Goal: Transaction & Acquisition: Purchase product/service

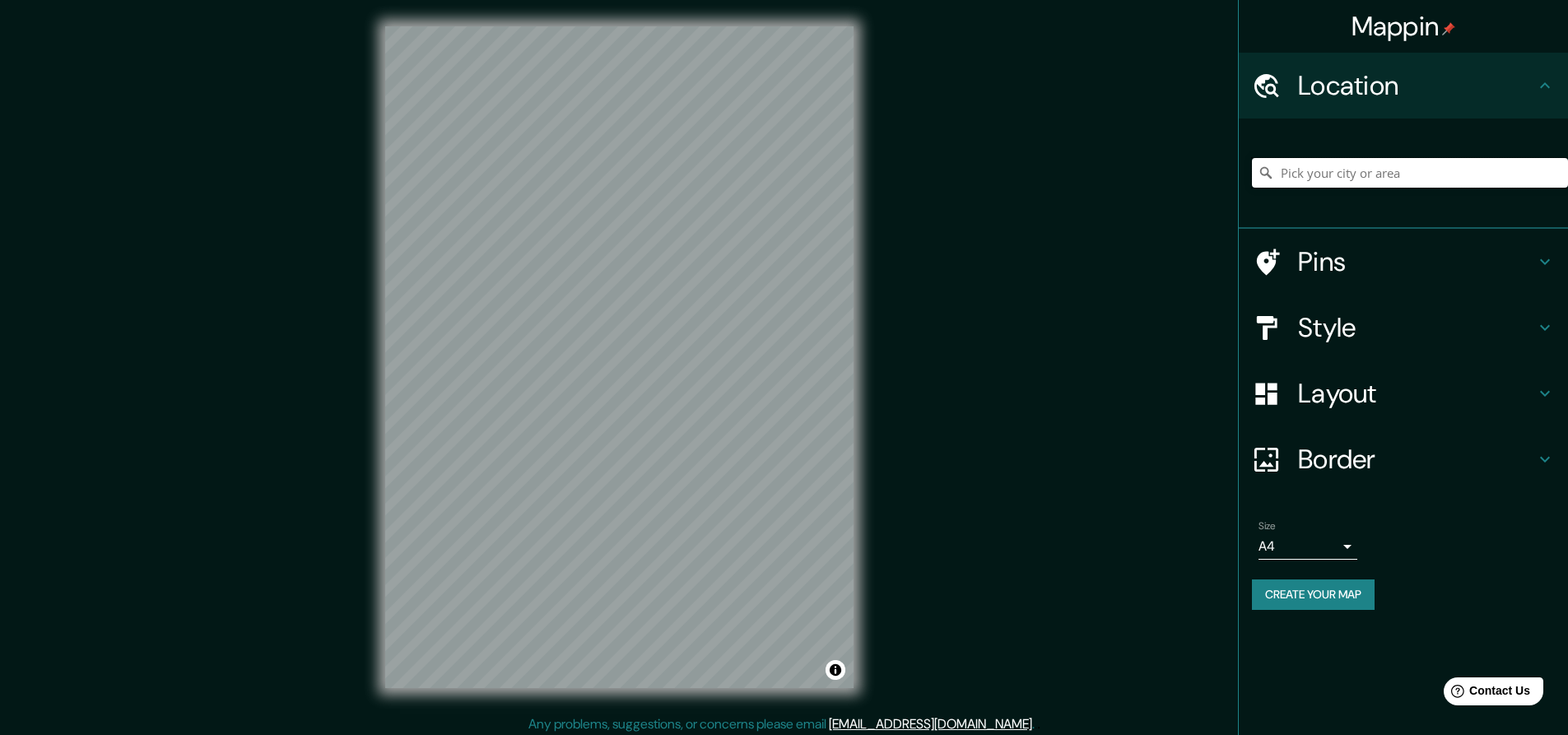
click at [1279, 184] on input "Pick your city or area" at bounding box center [1409, 172] width 316 height 30
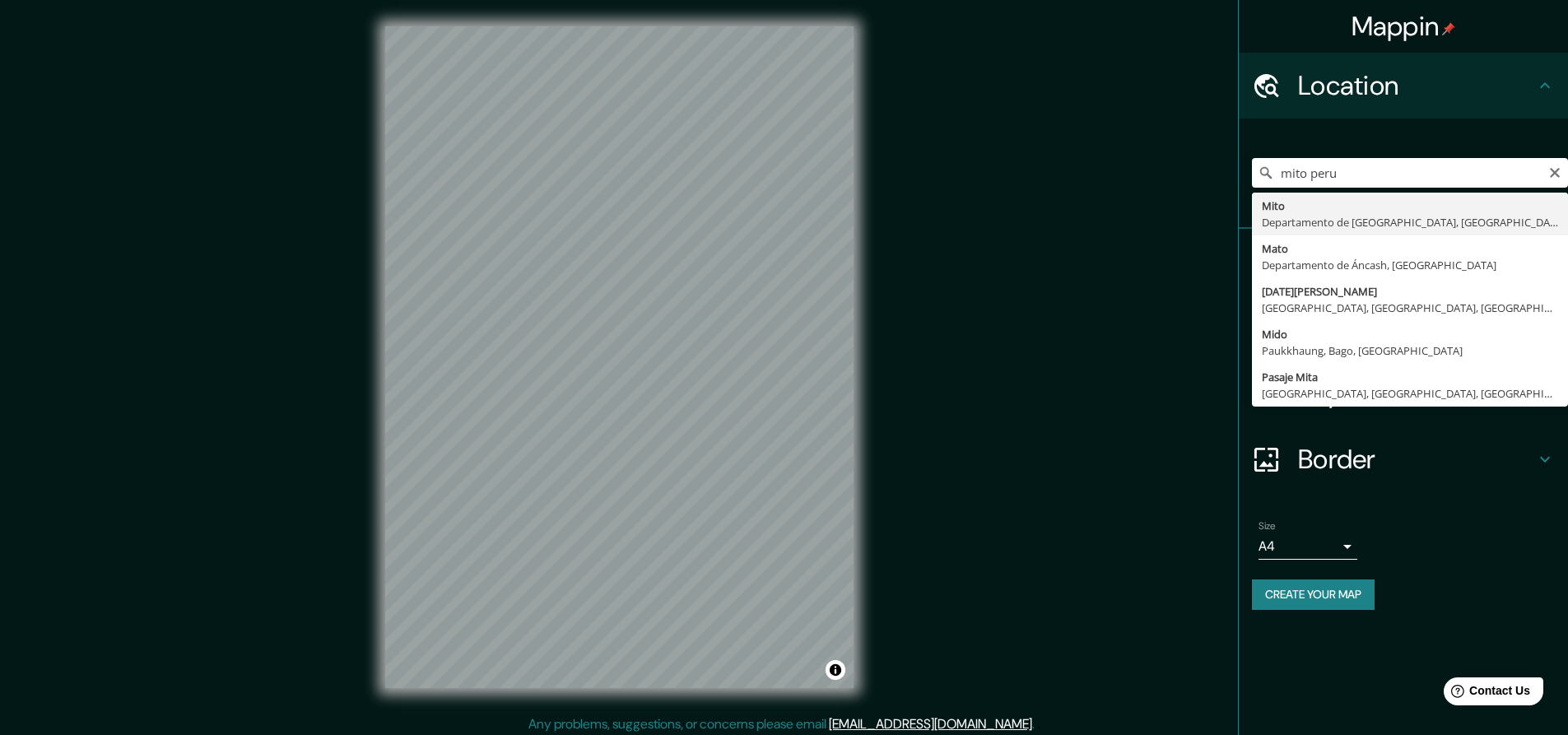
type input "[GEOGRAPHIC_DATA], Departamento de [GEOGRAPHIC_DATA], [GEOGRAPHIC_DATA]"
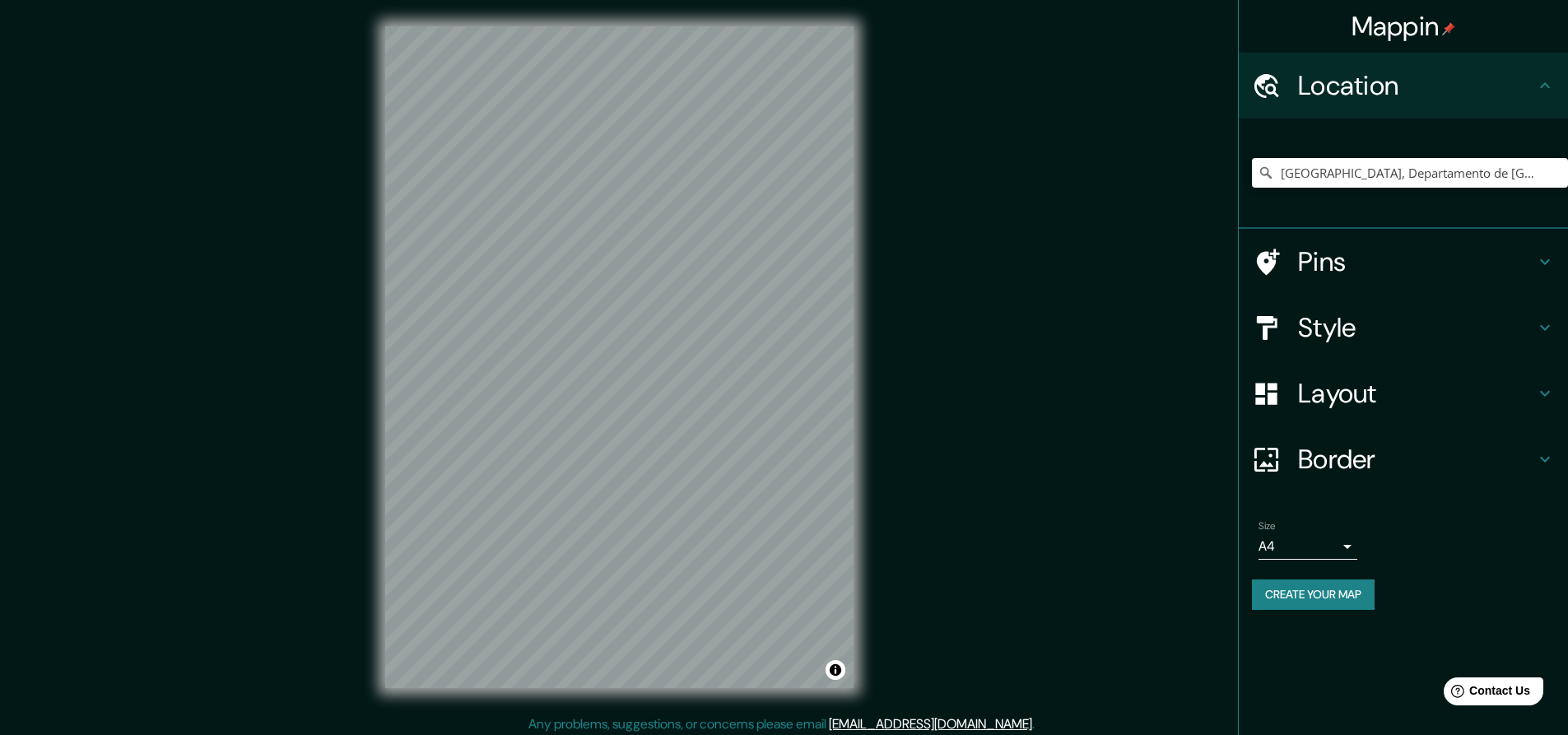
click at [1504, 310] on div "Style" at bounding box center [1403, 328] width 329 height 66
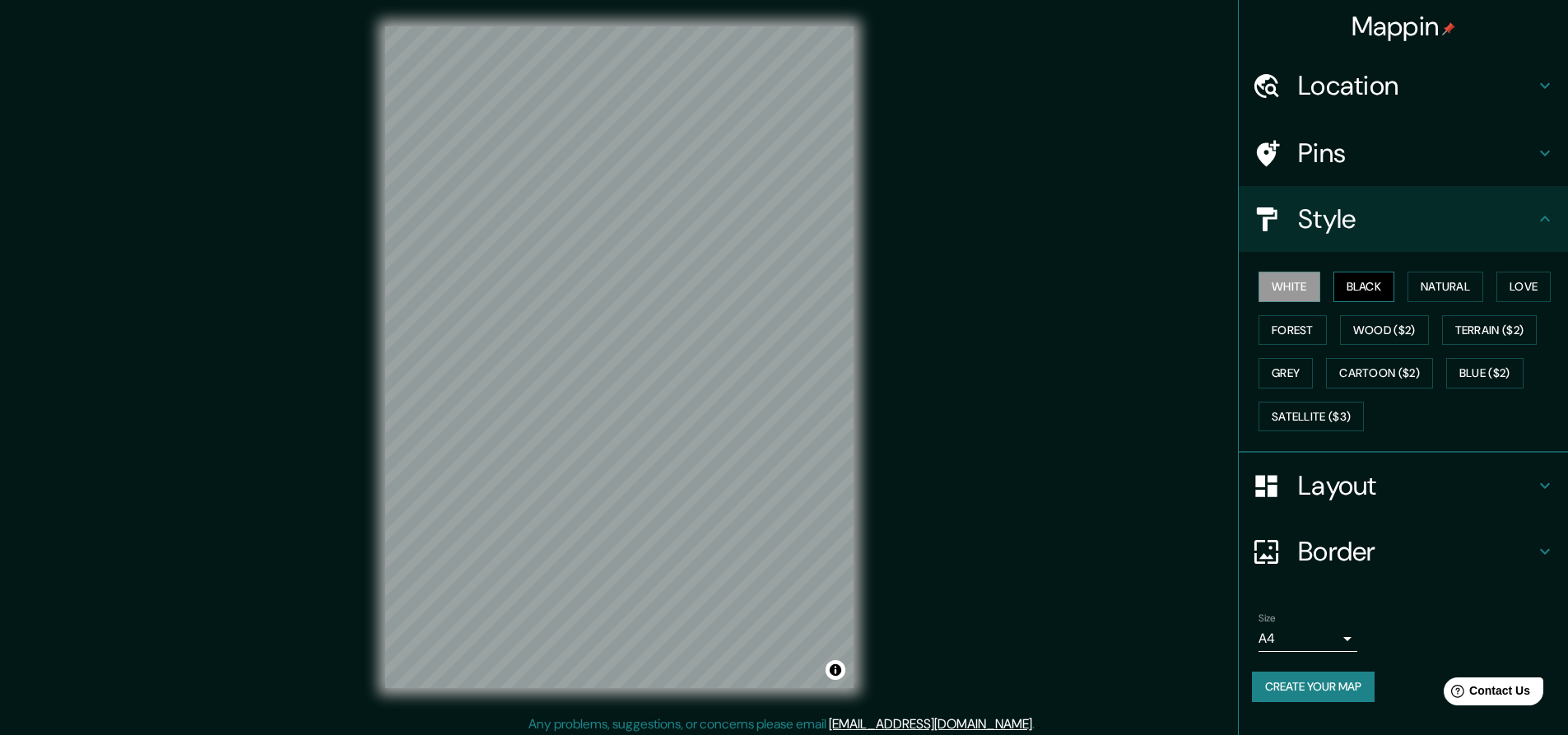
click at [1384, 286] on button "Black" at bounding box center [1364, 287] width 62 height 31
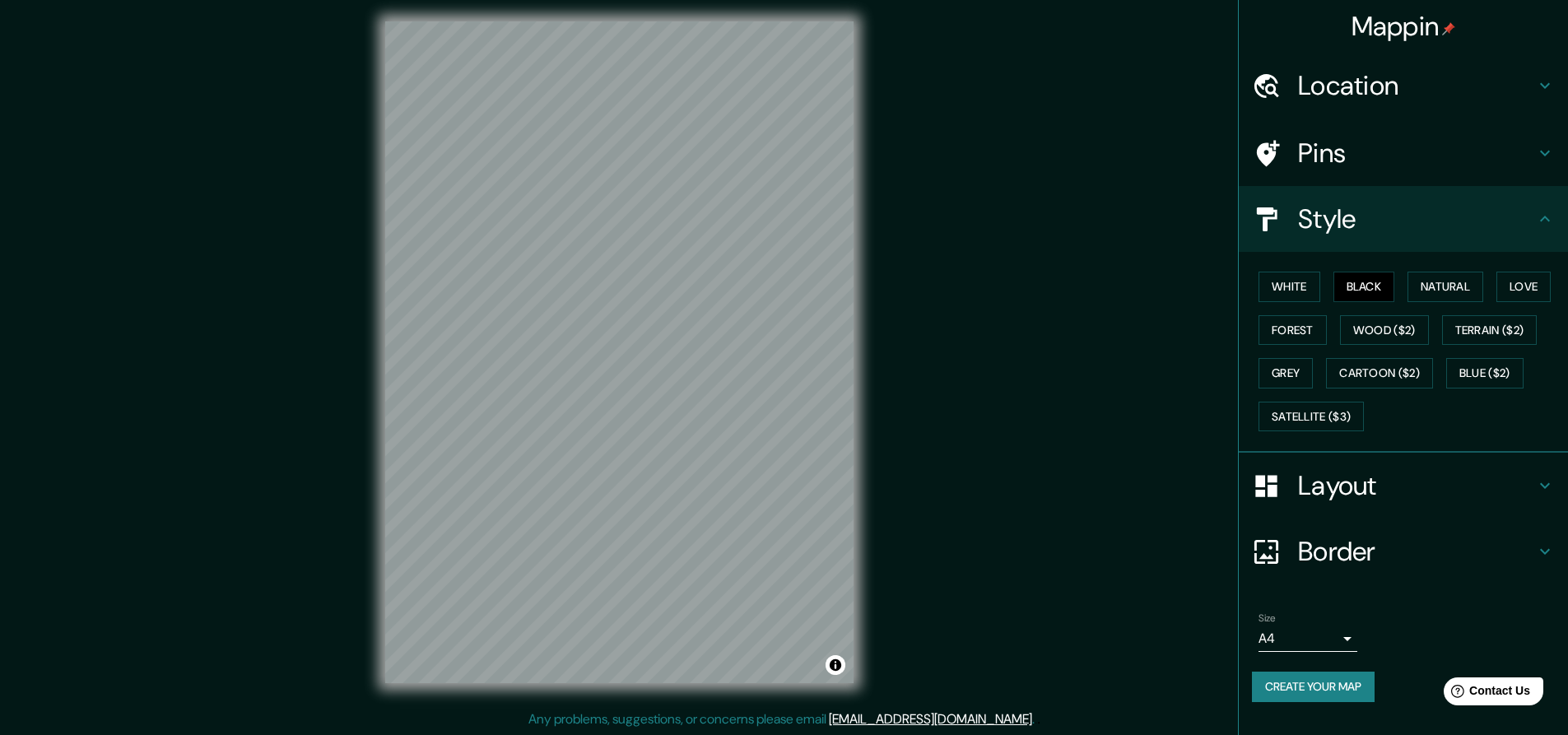
scroll to position [5, 0]
click at [1432, 294] on button "Natural" at bounding box center [1445, 287] width 75 height 31
click at [1523, 288] on button "Love" at bounding box center [1524, 287] width 54 height 31
click at [1301, 331] on button "Forest" at bounding box center [1292, 330] width 68 height 31
click at [1372, 327] on button "Wood ($2)" at bounding box center [1384, 330] width 89 height 31
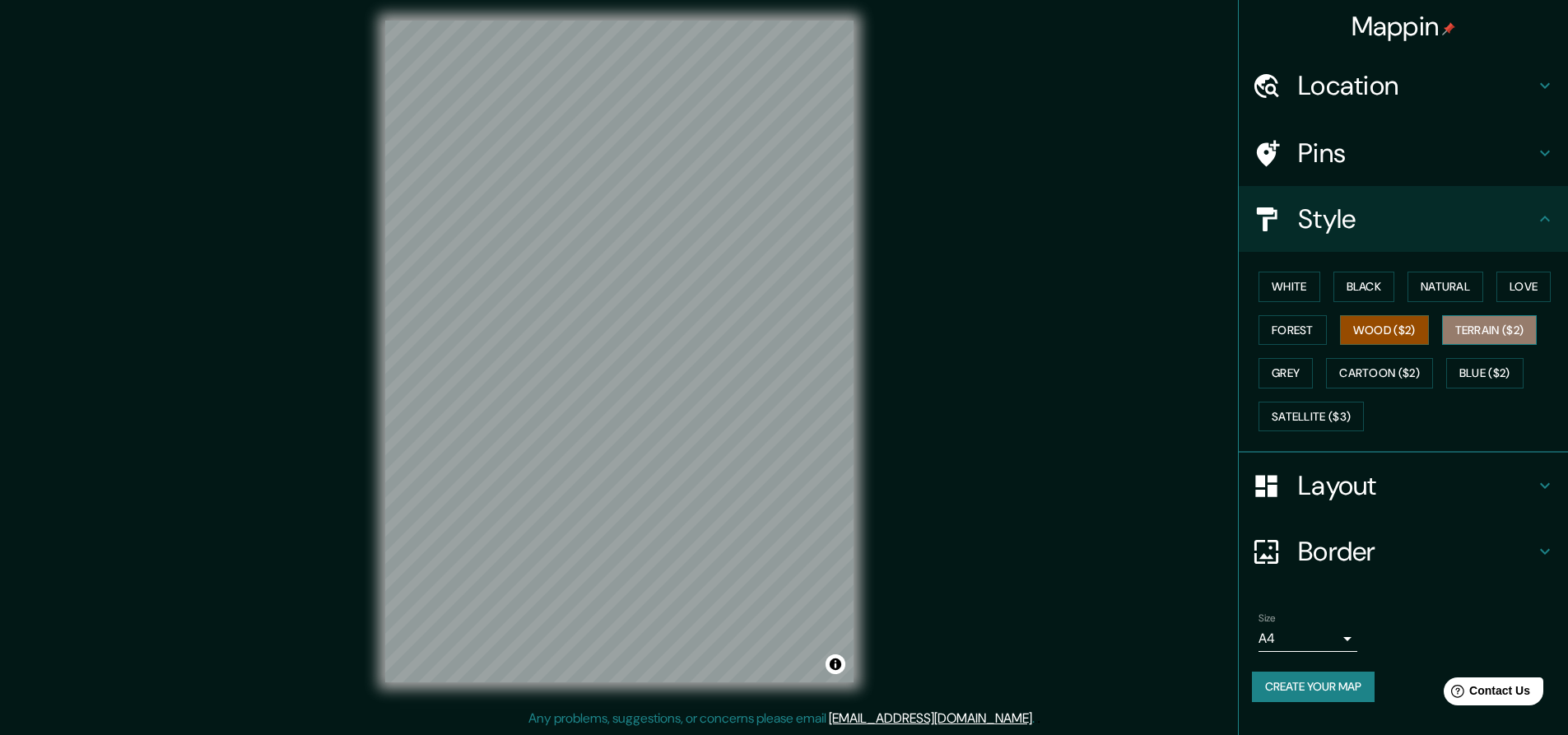
click at [1489, 336] on button "Terrain ($2)" at bounding box center [1489, 330] width 95 height 31
click at [1287, 377] on button "Grey" at bounding box center [1286, 374] width 54 height 31
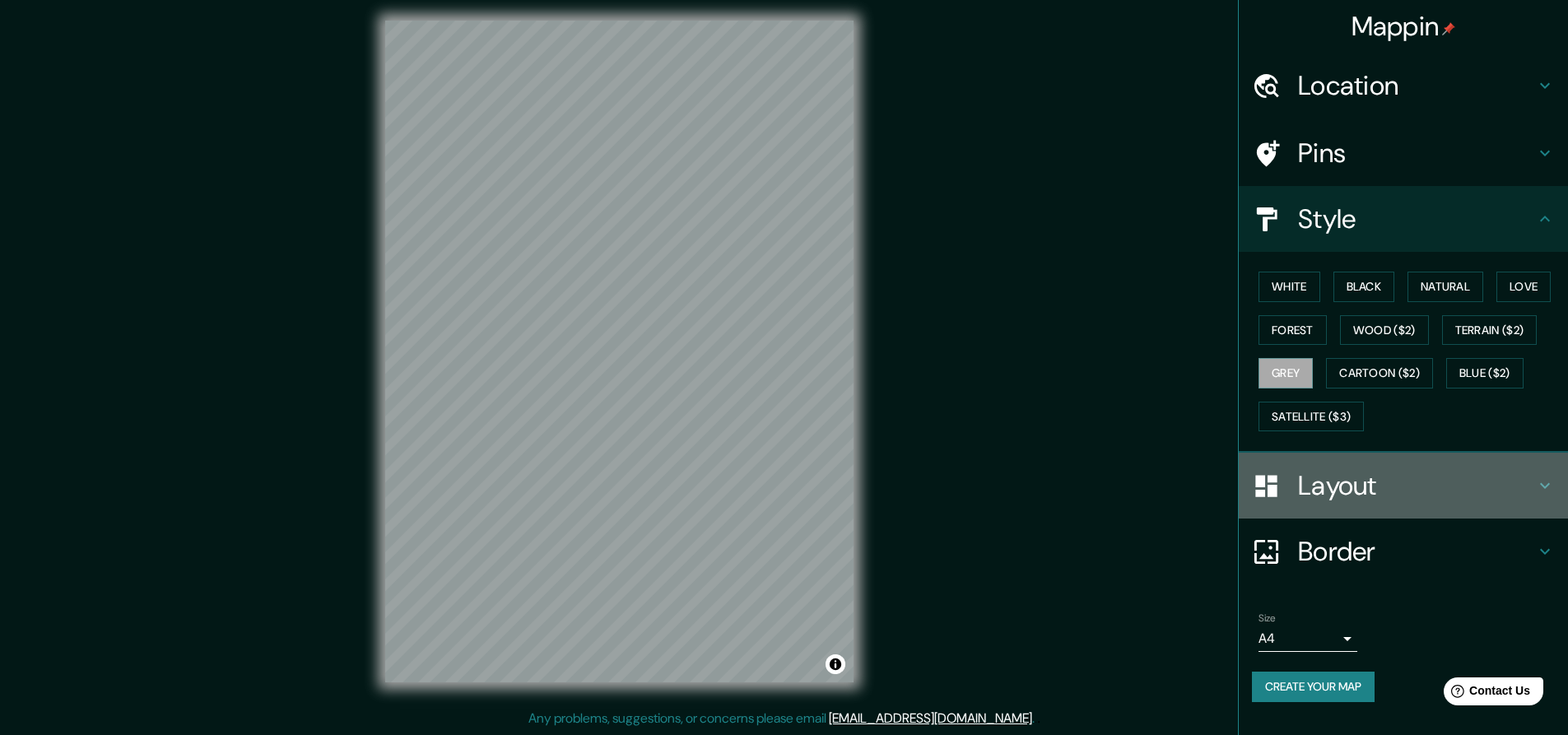
click at [1480, 514] on div "Layout" at bounding box center [1403, 485] width 329 height 66
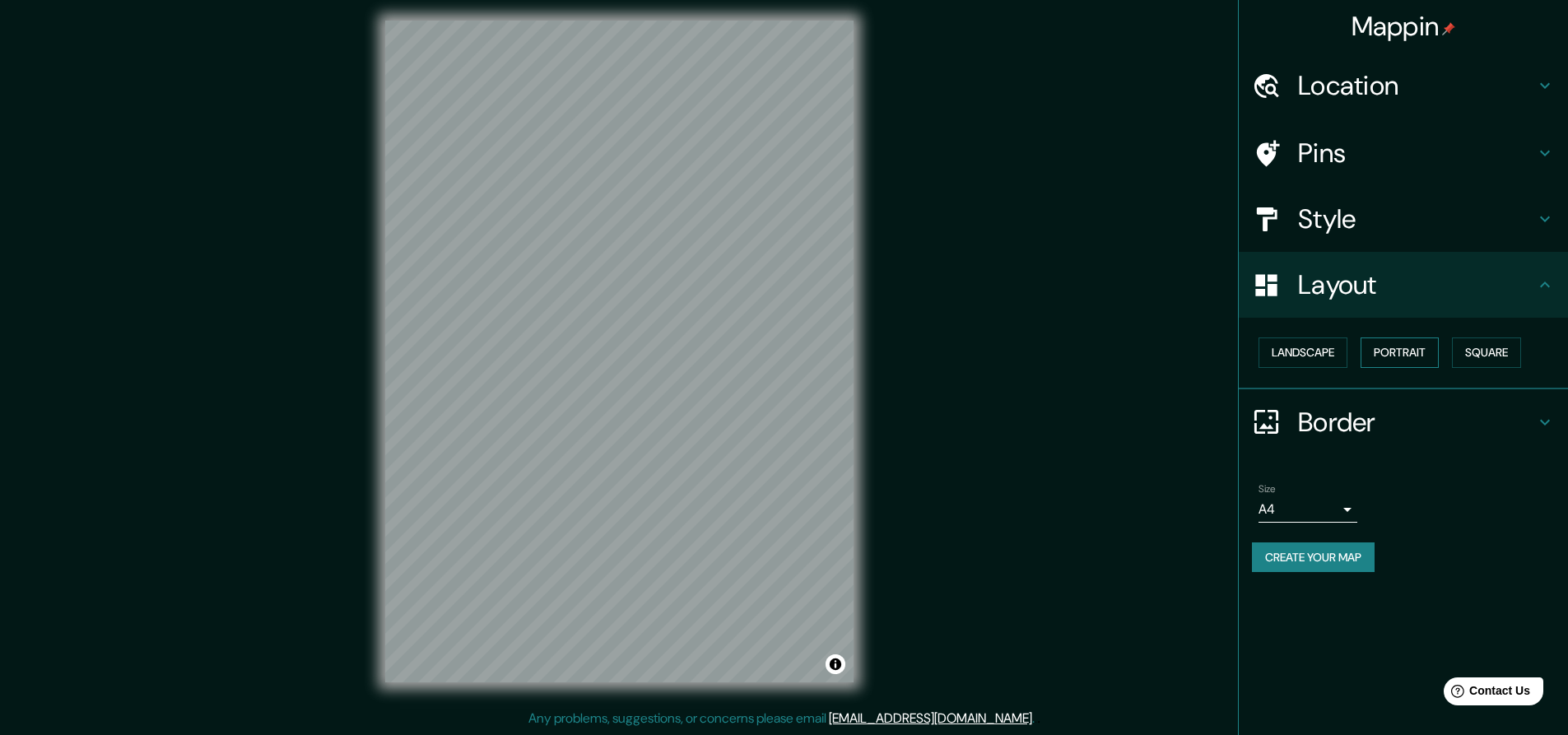
click at [1395, 349] on button "Portrait" at bounding box center [1399, 353] width 78 height 31
click at [1318, 359] on button "Landscape" at bounding box center [1303, 353] width 89 height 31
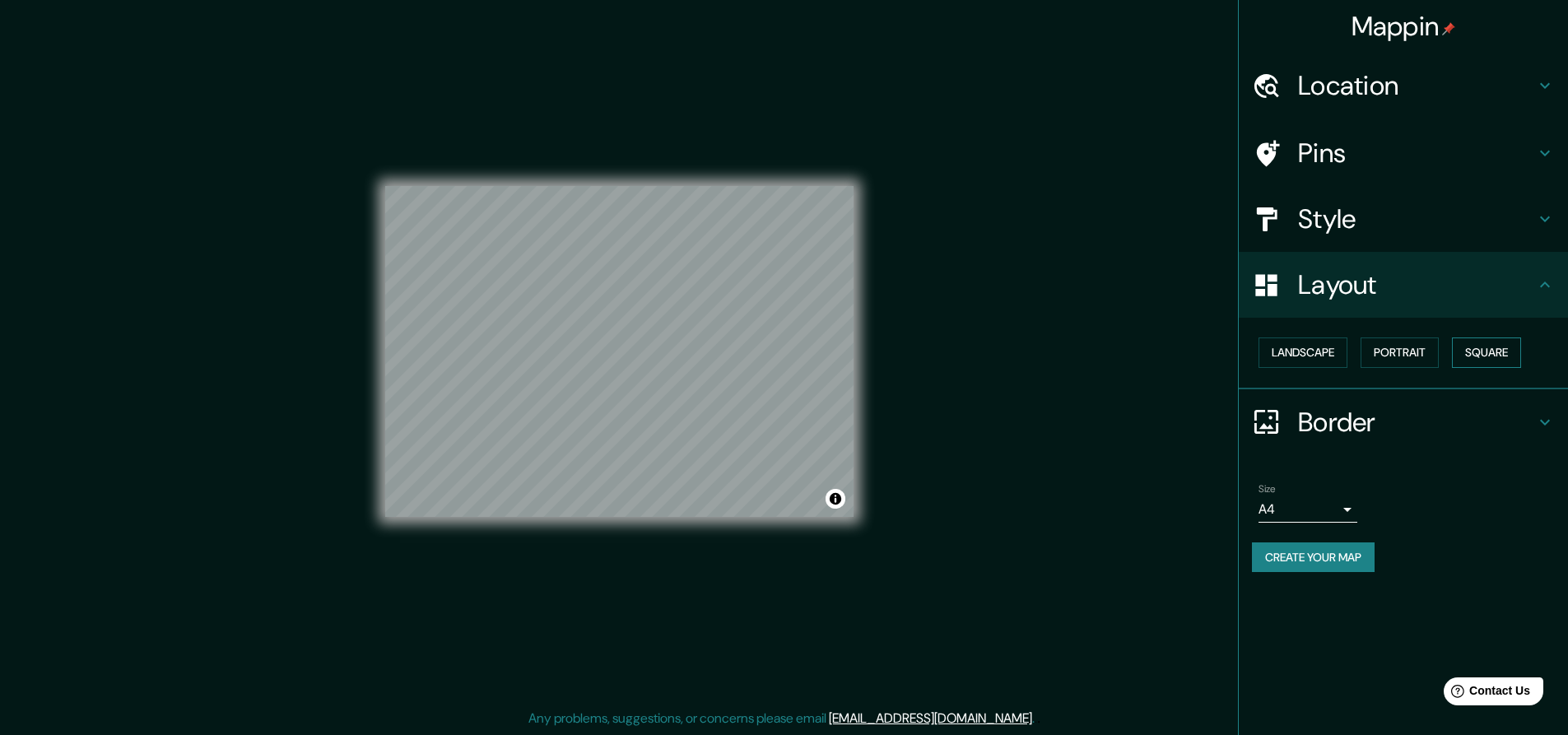
click at [1475, 352] on button "Square" at bounding box center [1486, 353] width 69 height 31
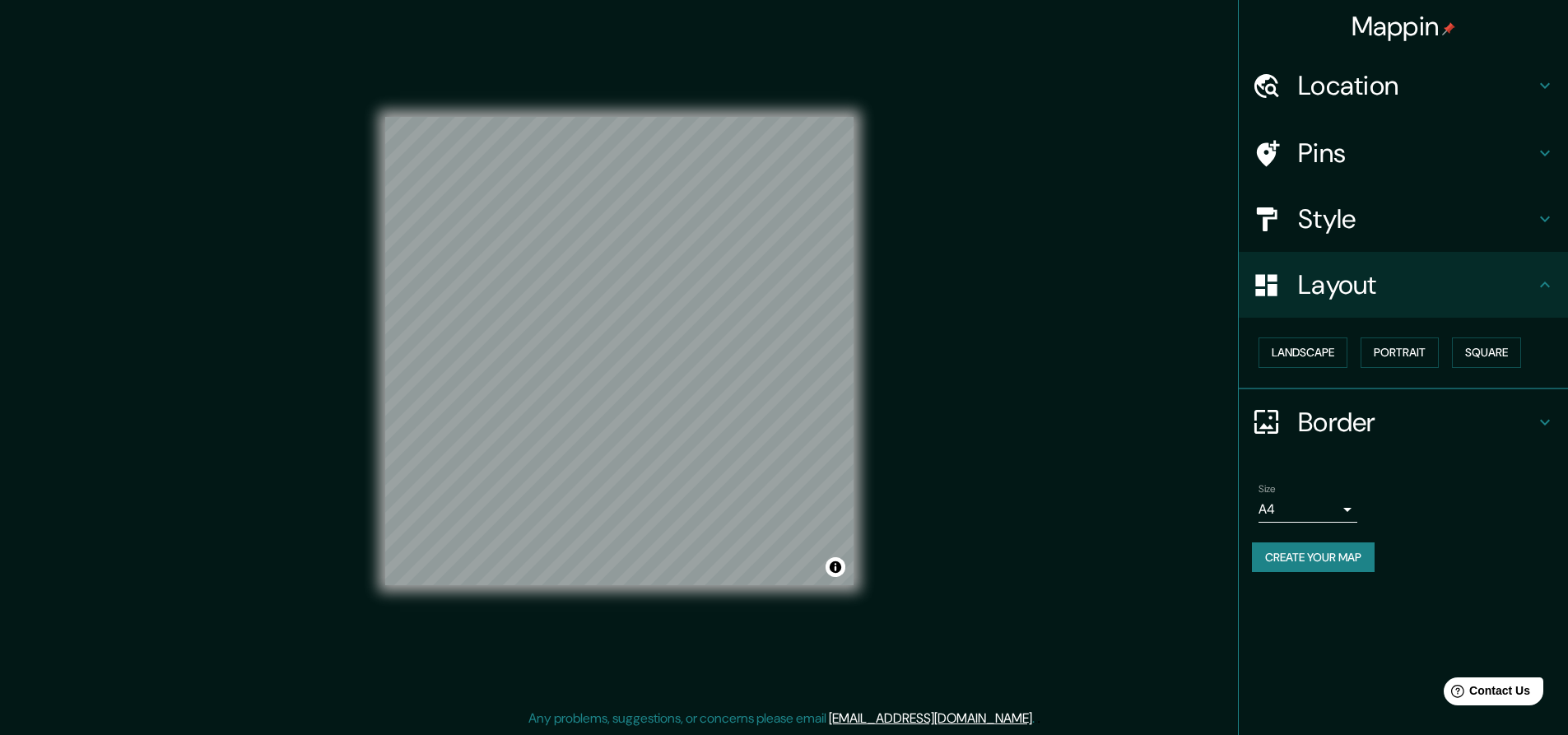
click at [1328, 508] on body "Mappin Location [GEOGRAPHIC_DATA], [GEOGRAPHIC_DATA], [GEOGRAPHIC_DATA] Pins St…" at bounding box center [784, 362] width 1568 height 735
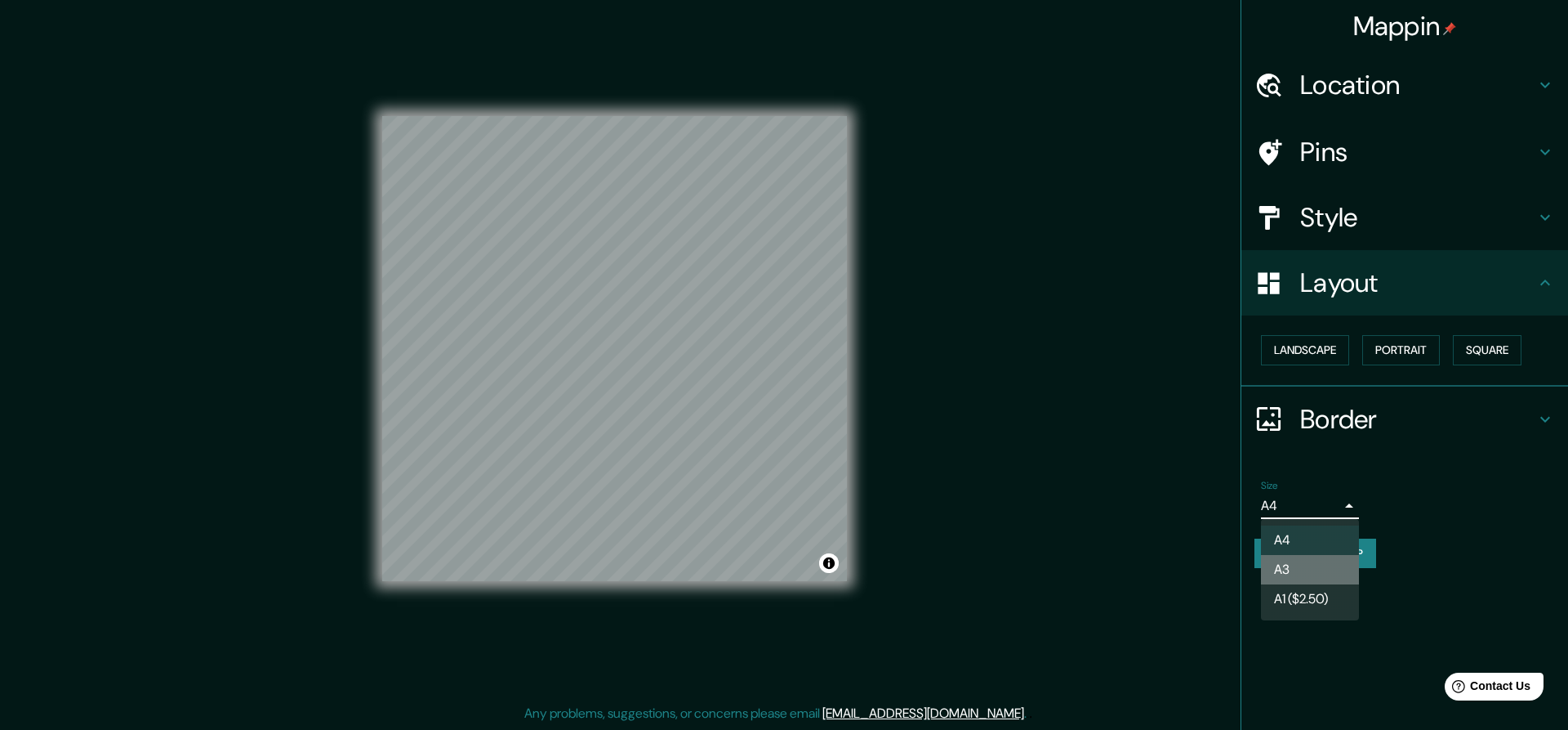
click at [1305, 567] on li "A3" at bounding box center [1310, 570] width 98 height 30
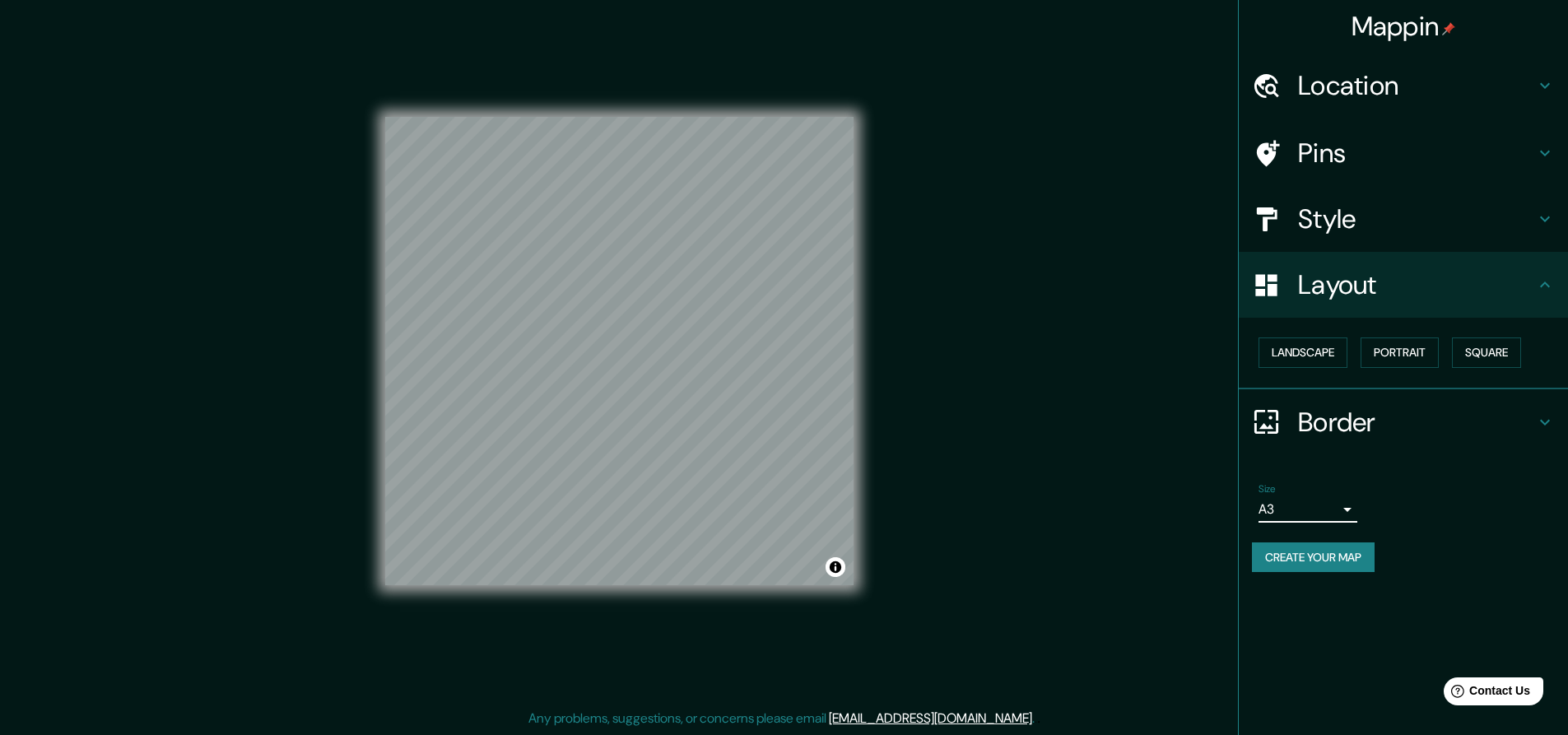
click at [1337, 556] on button "Create your map" at bounding box center [1312, 558] width 122 height 31
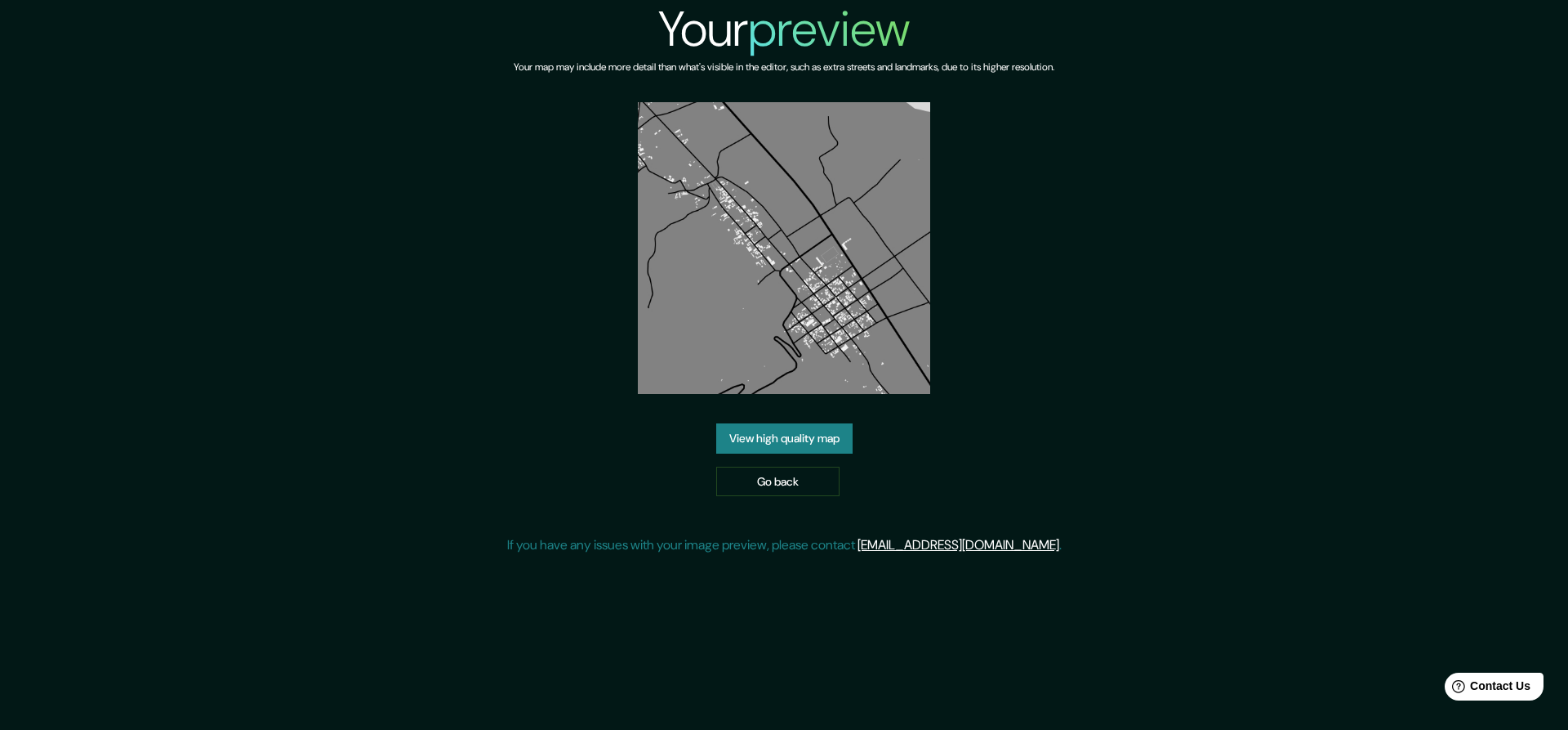
click at [765, 437] on link "View high quality map" at bounding box center [784, 439] width 136 height 31
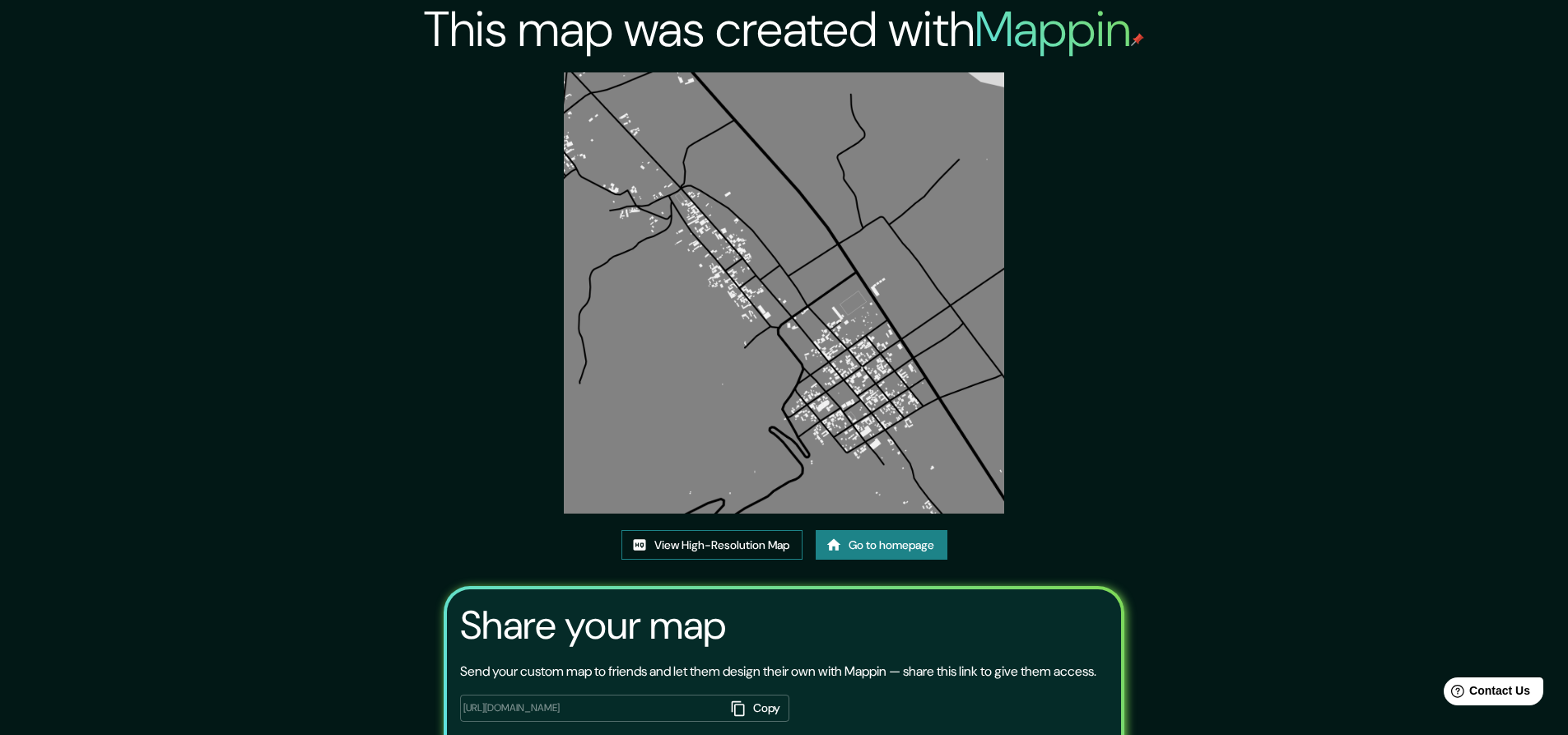
click at [684, 535] on link "View High-Resolution Map" at bounding box center [712, 545] width 181 height 31
